Goal: Task Accomplishment & Management: Use online tool/utility

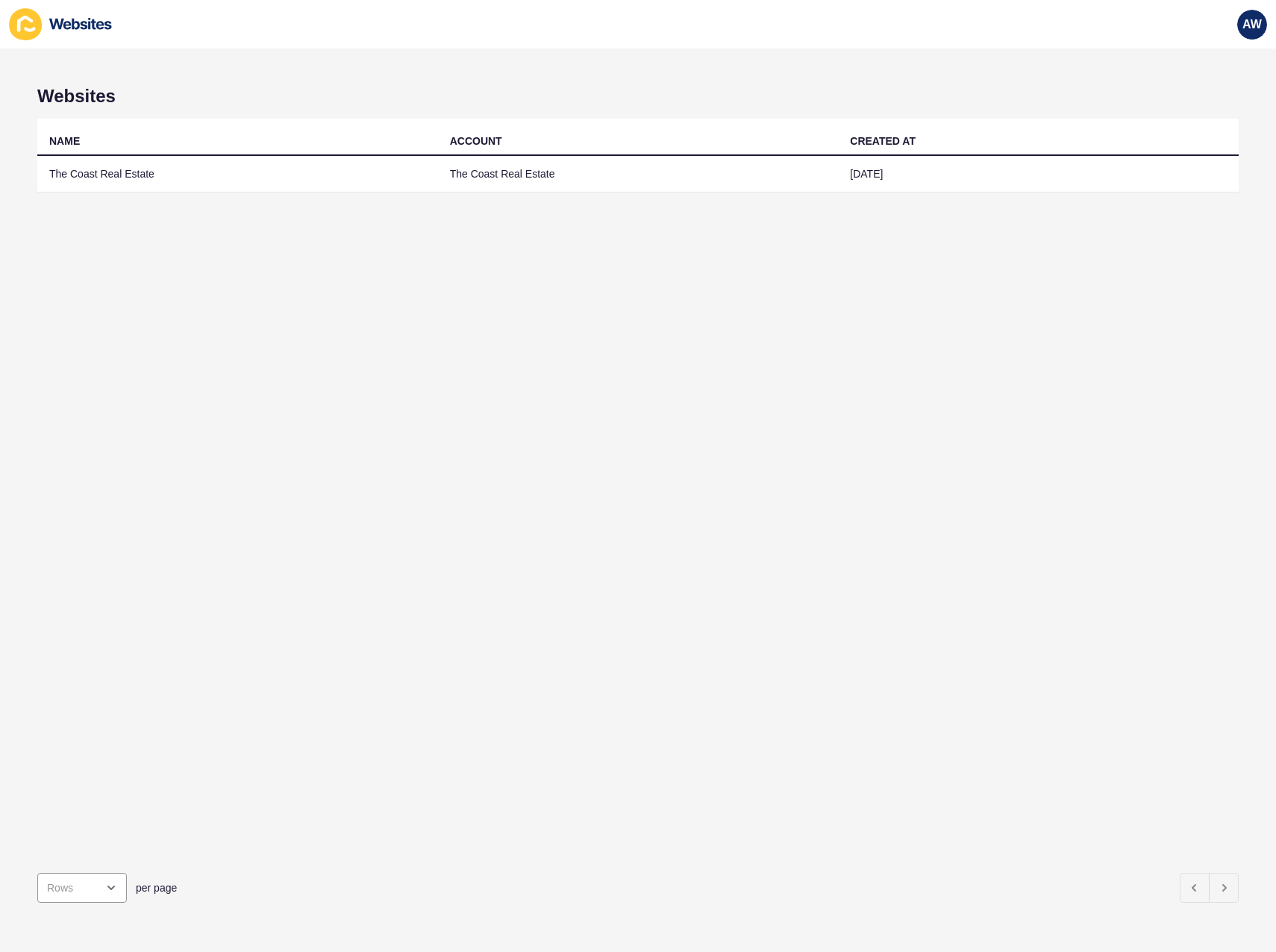
click at [182, 180] on td "The Coast Real Estate" at bounding box center [237, 174] width 401 height 36
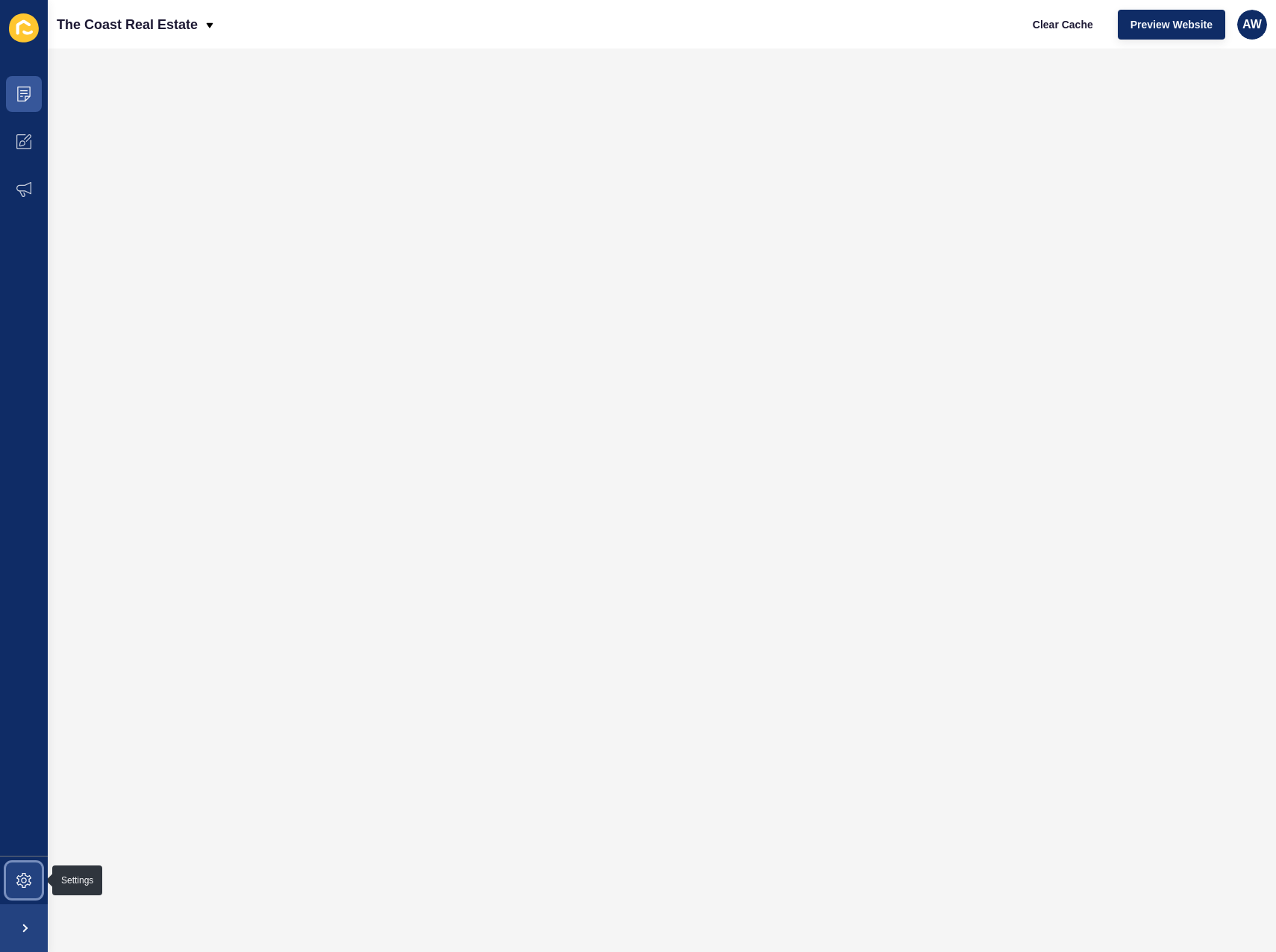
click at [18, 876] on icon at bounding box center [23, 880] width 15 height 15
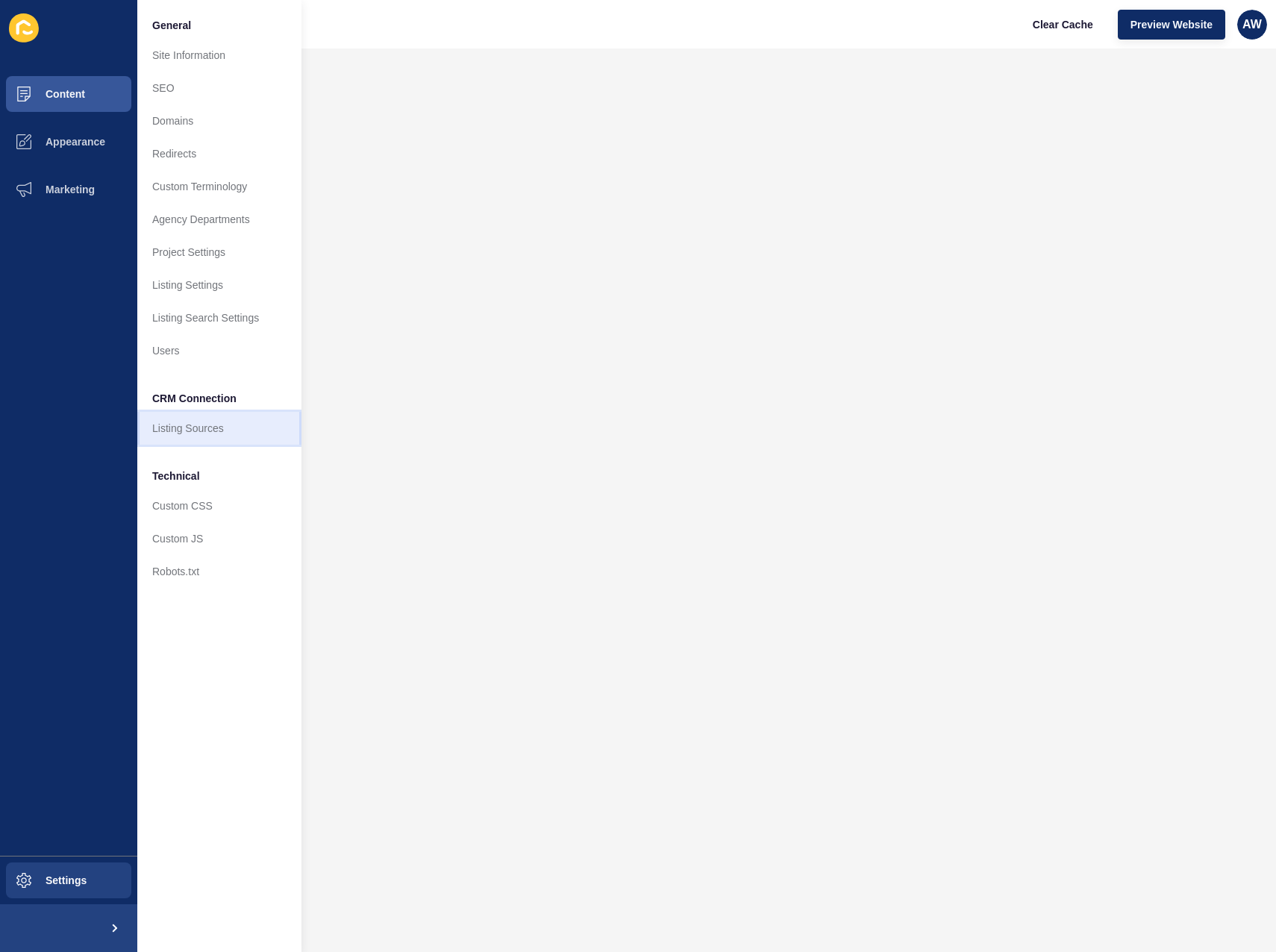
click at [202, 431] on link "Listing Sources" at bounding box center [218, 428] width 164 height 33
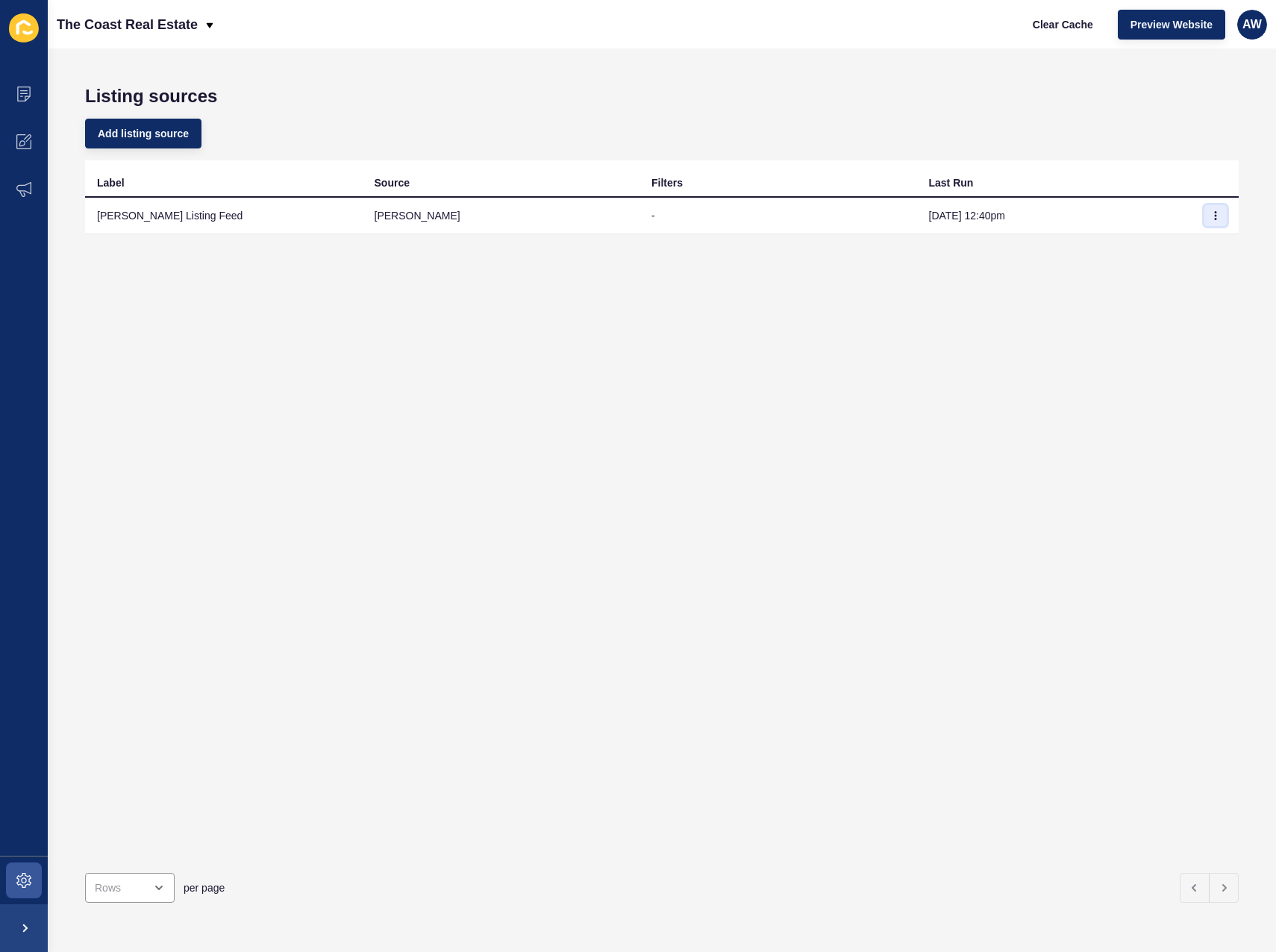
click at [1210, 210] on button "button" at bounding box center [1215, 216] width 23 height 21
click at [1161, 249] on link "Sync now" at bounding box center [1163, 245] width 105 height 33
click at [1209, 211] on button "button" at bounding box center [1215, 216] width 23 height 21
click at [1169, 248] on link "Sync now" at bounding box center [1163, 245] width 105 height 33
click at [1080, 21] on span "Clear Cache" at bounding box center [1063, 24] width 61 height 15
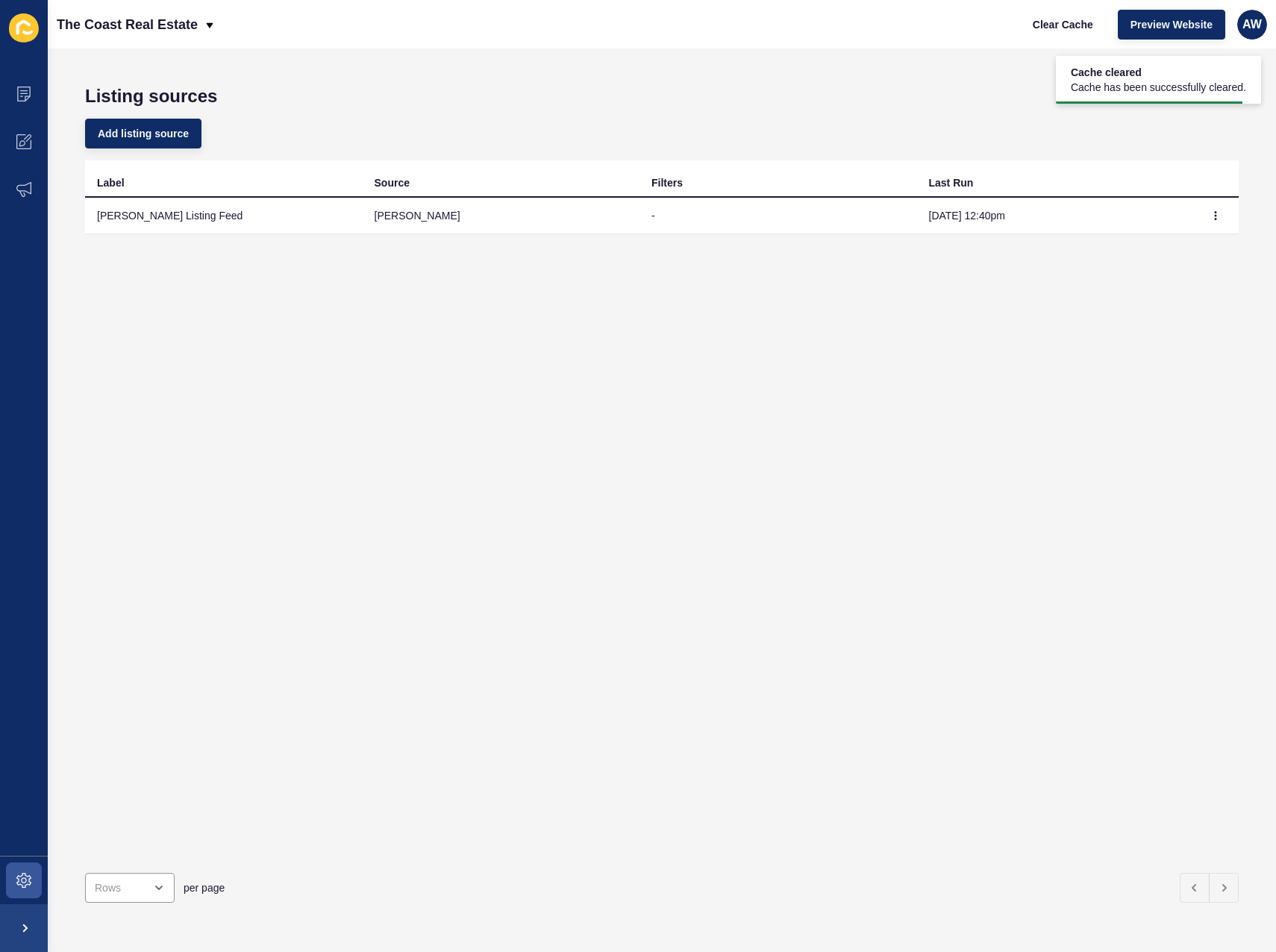
click at [1090, 119] on div "Add listing source" at bounding box center [662, 133] width 1154 height 54
click at [1088, 31] on span "Clear Cache" at bounding box center [1063, 24] width 61 height 15
